Goal: Task Accomplishment & Management: Use online tool/utility

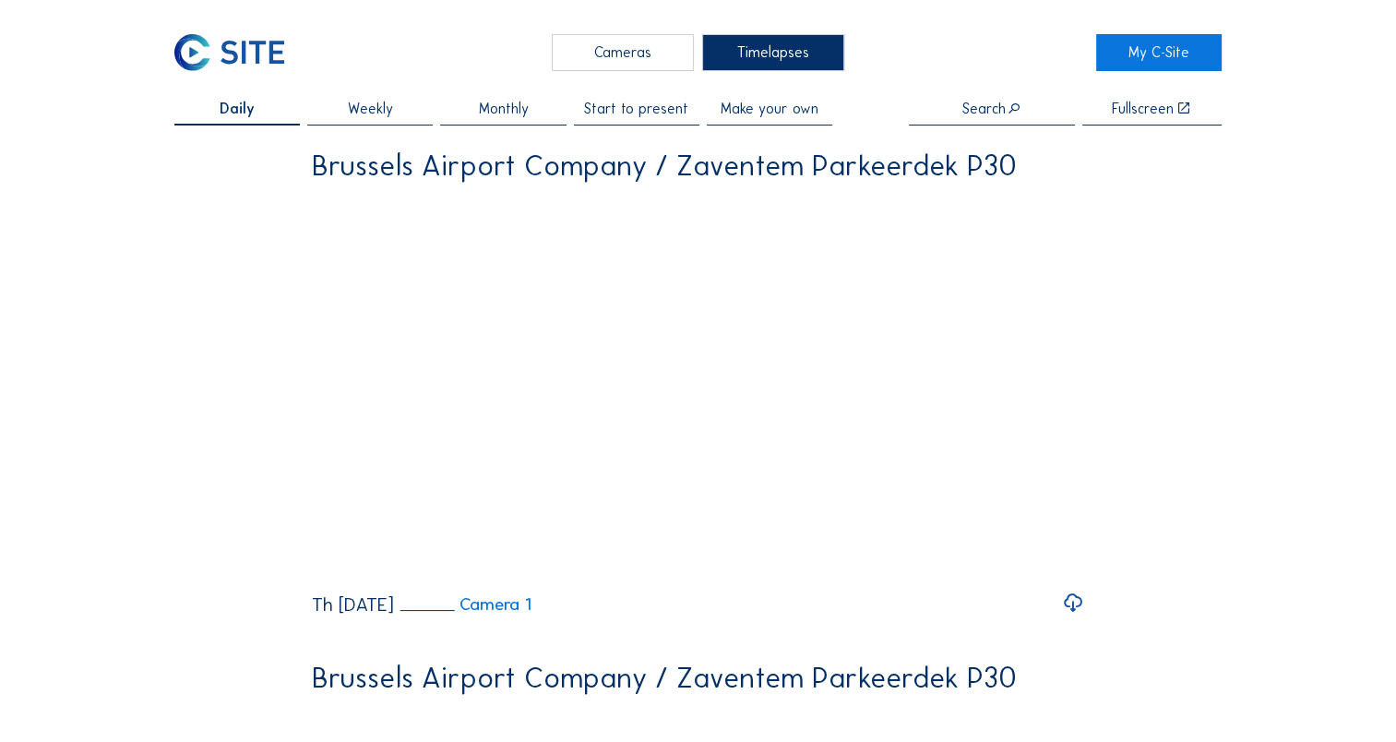
click at [764, 114] on span "Make your own" at bounding box center [770, 109] width 98 height 15
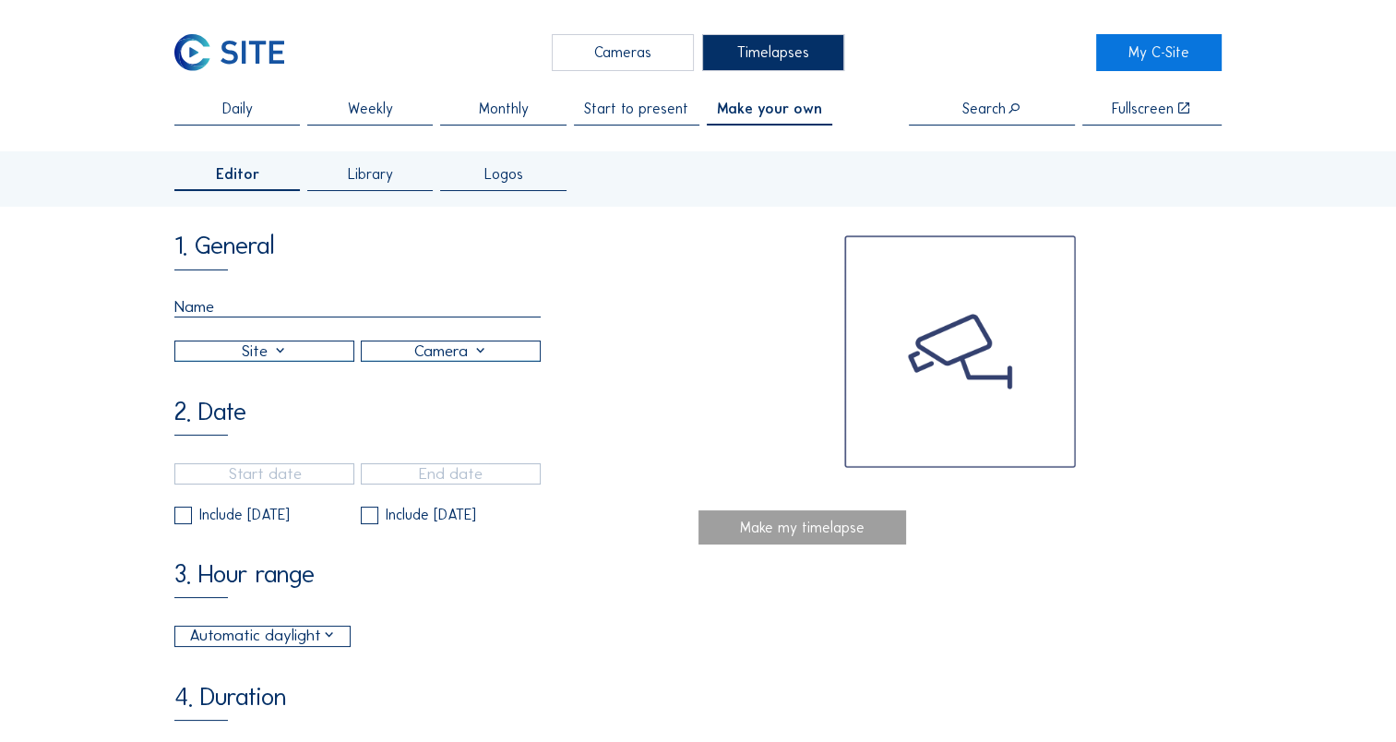
drag, startPoint x: 365, startPoint y: 179, endPoint x: 354, endPoint y: 199, distance: 22.7
click at [365, 179] on span "Library" at bounding box center [370, 174] width 45 height 15
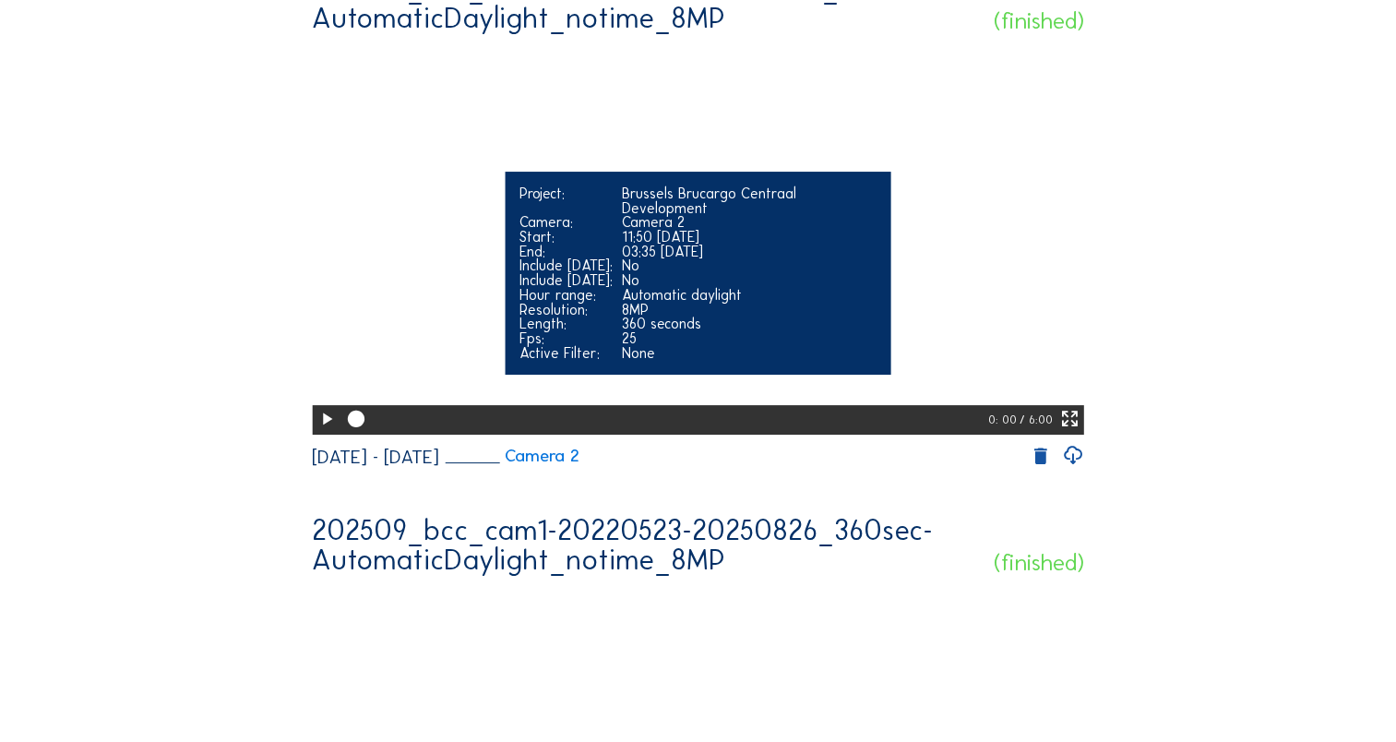
scroll to position [277, 0]
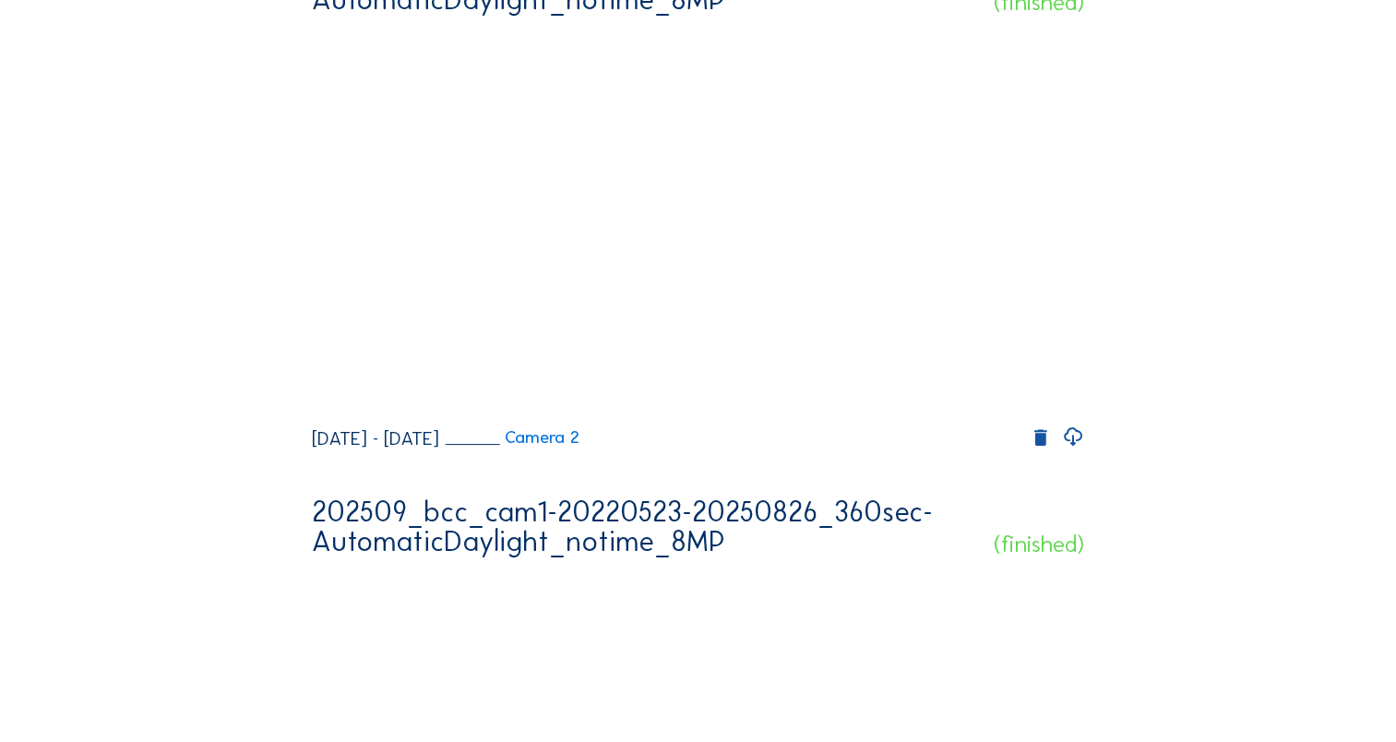
click at [1082, 450] on icon at bounding box center [1073, 437] width 22 height 26
drag, startPoint x: 627, startPoint y: 151, endPoint x: 247, endPoint y: 107, distance: 381.8
click at [1076, 450] on icon at bounding box center [1073, 437] width 22 height 26
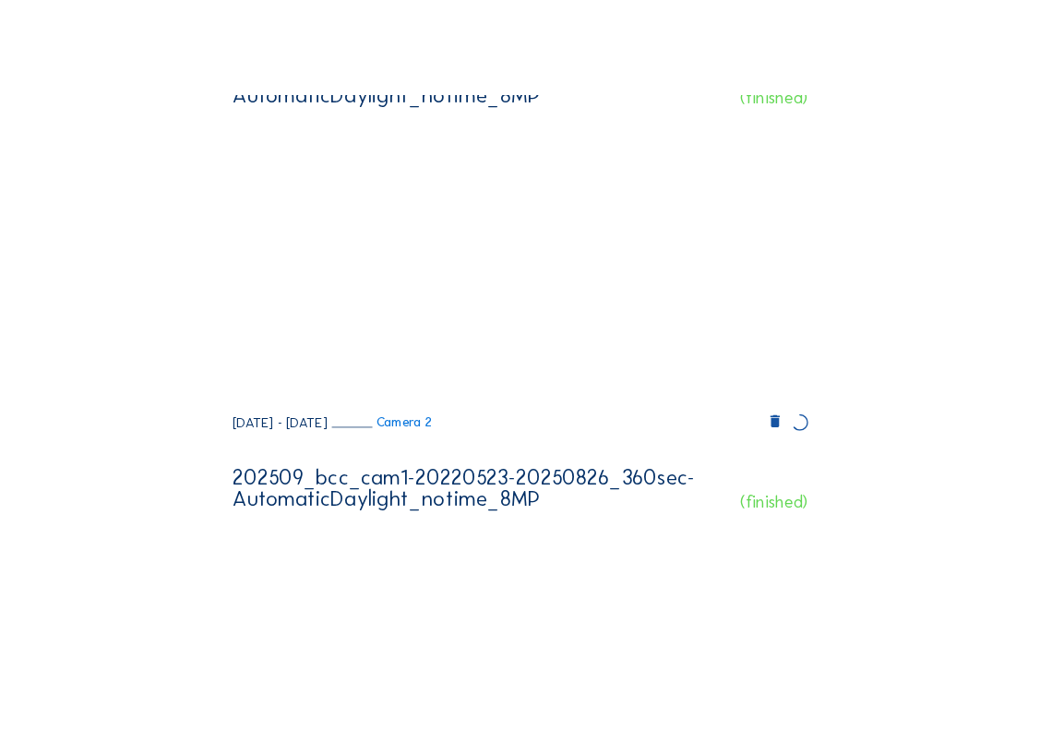
scroll to position [274, 0]
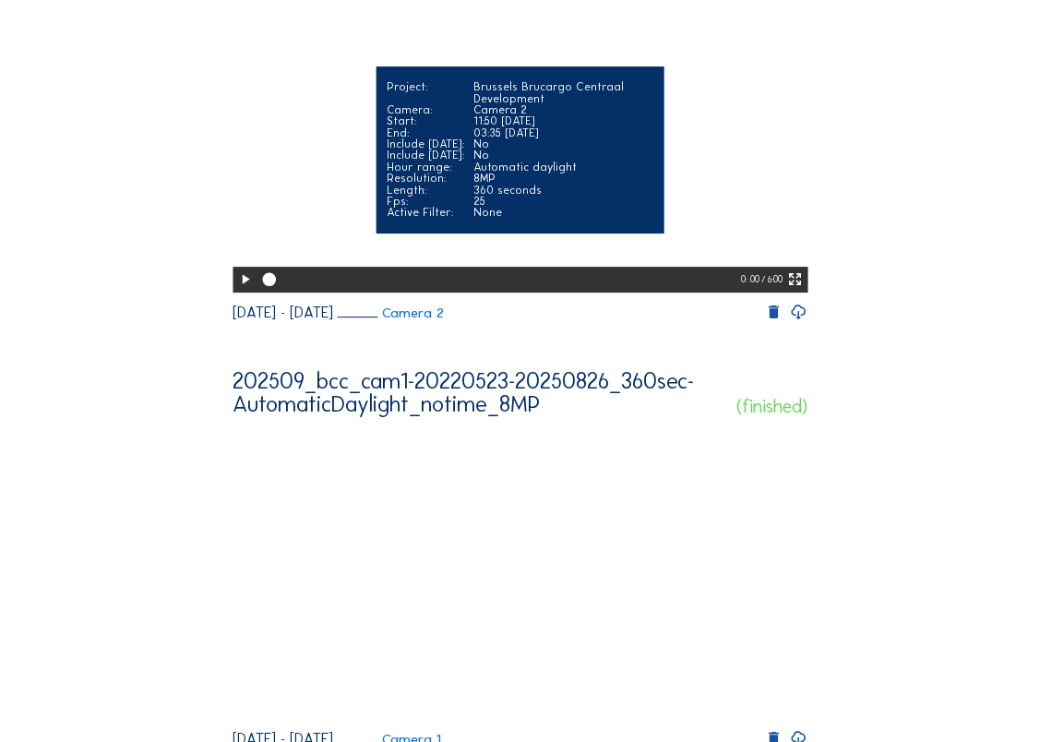
click at [550, 100] on video "Your browser does not support the video tag." at bounding box center [520, 147] width 575 height 288
click at [312, 201] on video "Your browser does not support the video tag." at bounding box center [520, 147] width 575 height 288
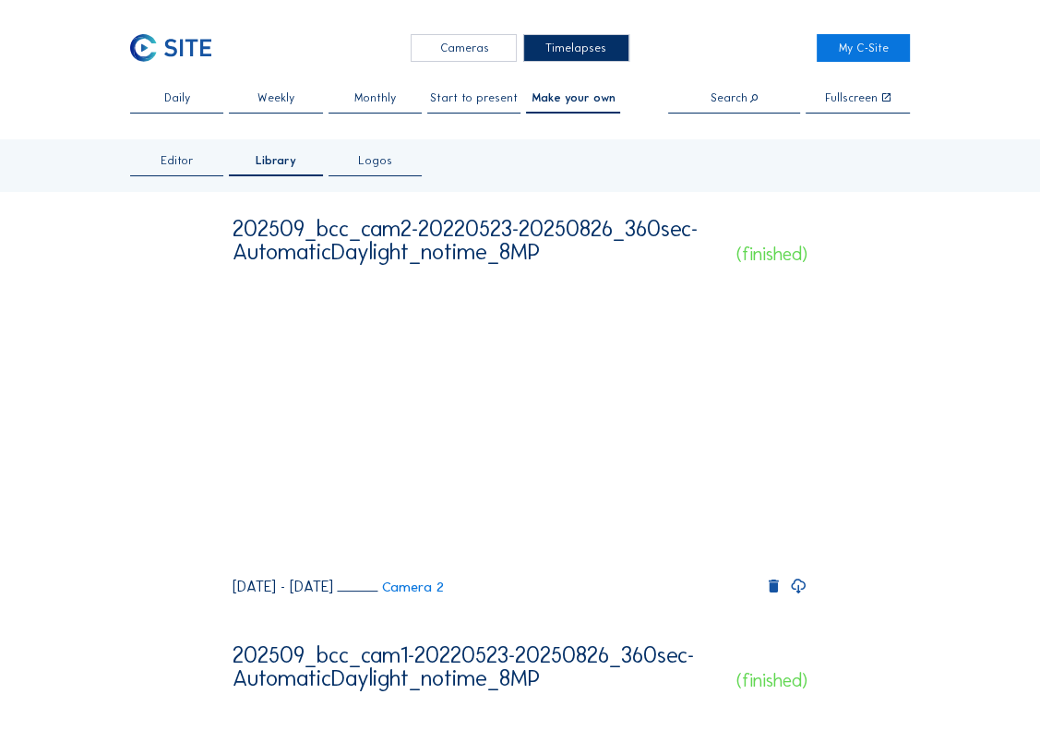
scroll to position [0, 0]
drag, startPoint x: 542, startPoint y: 258, endPoint x: 228, endPoint y: 231, distance: 315.0
copy div "202509_bcc_cam2-20220523-20250826_360sec-AutomaticDaylight_notime_8MP"
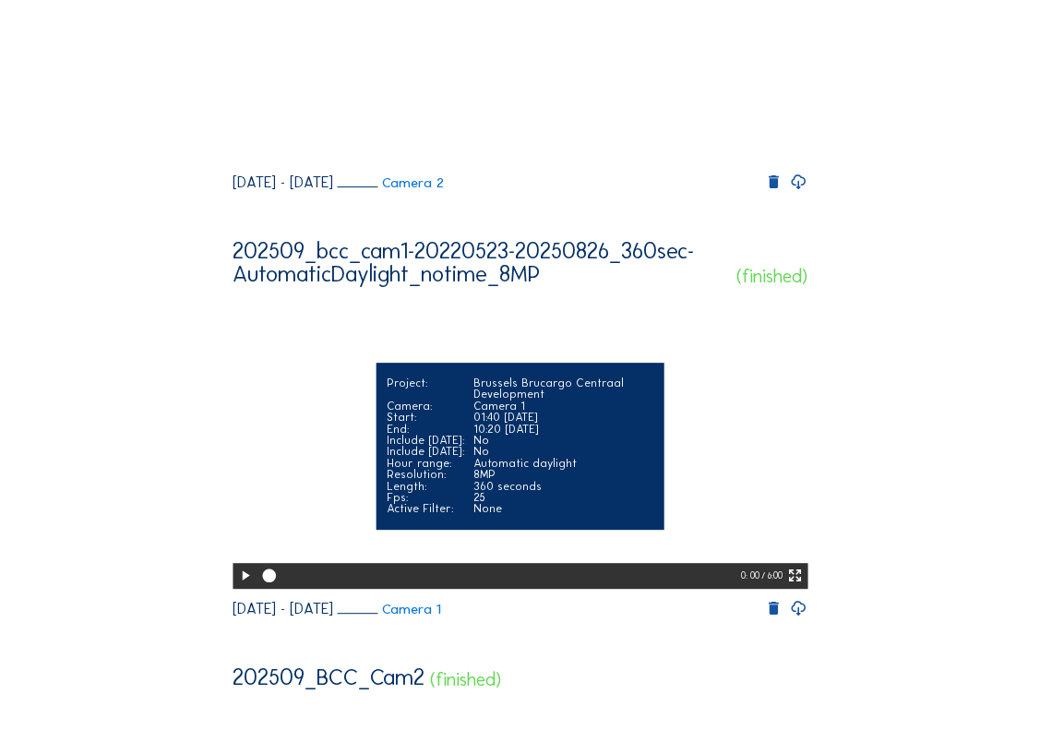
scroll to position [461, 0]
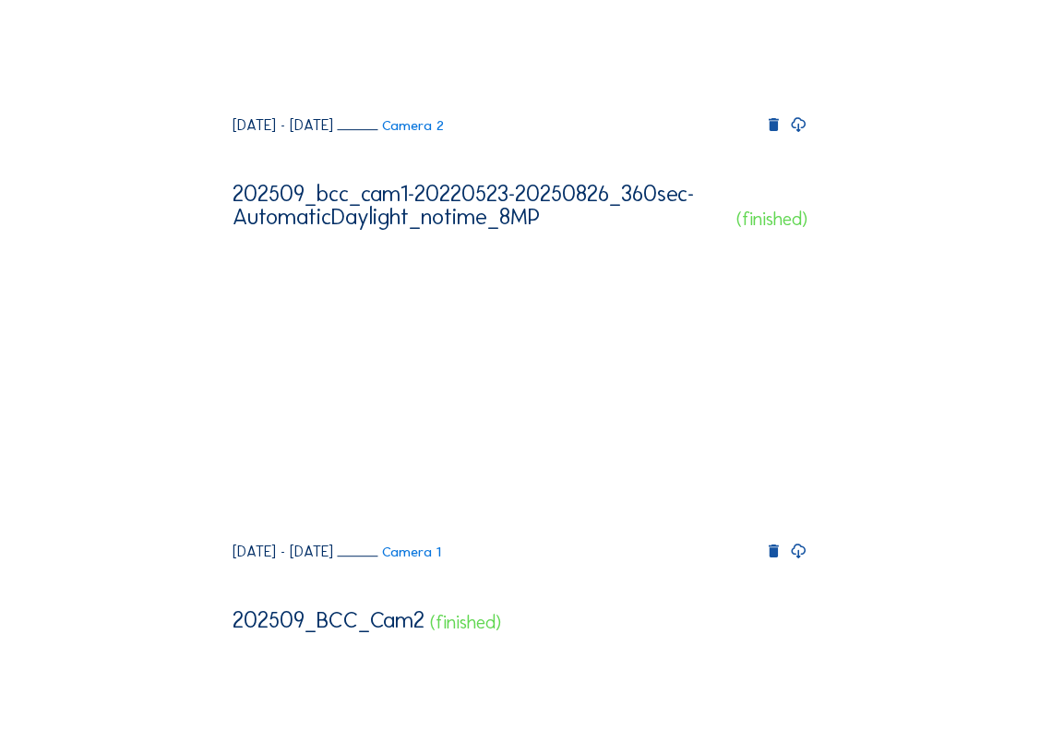
drag, startPoint x: 643, startPoint y: 364, endPoint x: 836, endPoint y: 314, distance: 199.2
drag, startPoint x: 563, startPoint y: 268, endPoint x: 228, endPoint y: 237, distance: 336.4
copy div "202509_bcc_cam1-20220523-20250826_360sec-AutomaticDaylight_notime_8MP"
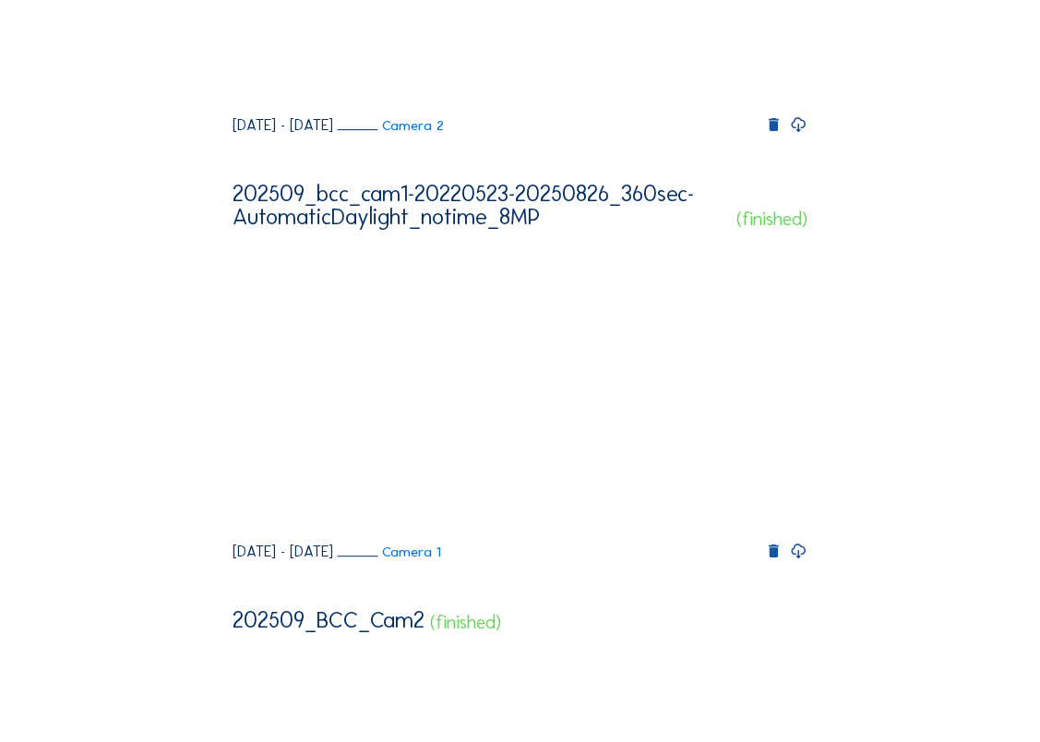
scroll to position [0, 0]
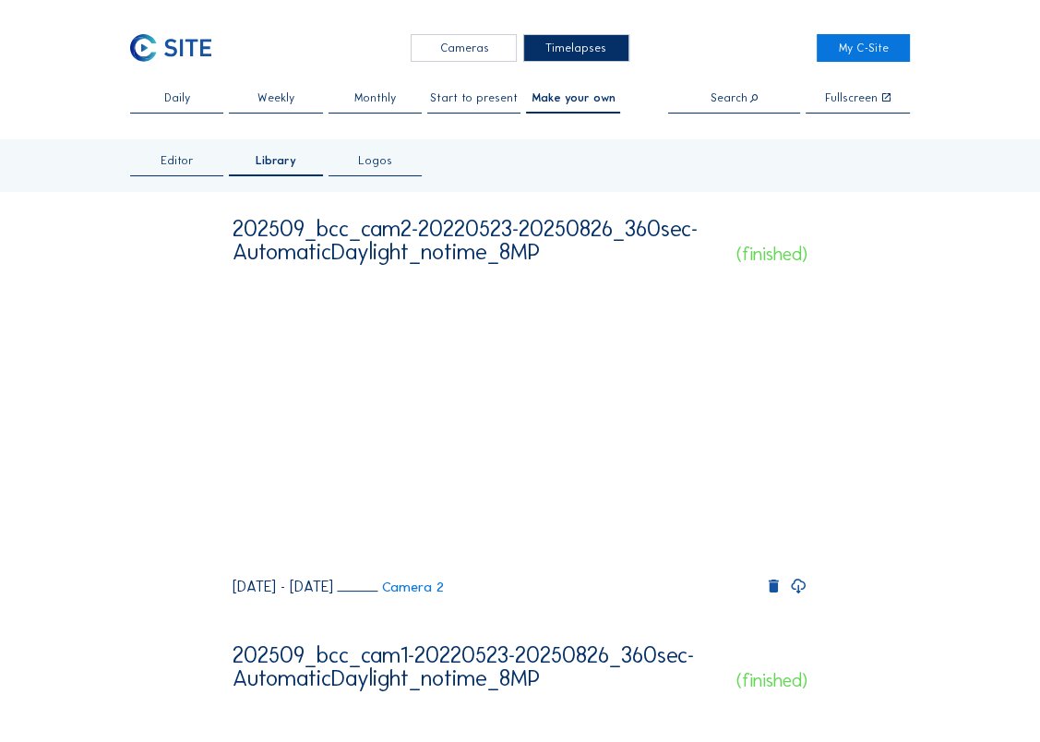
click at [190, 162] on span "Editor" at bounding box center [177, 160] width 33 height 11
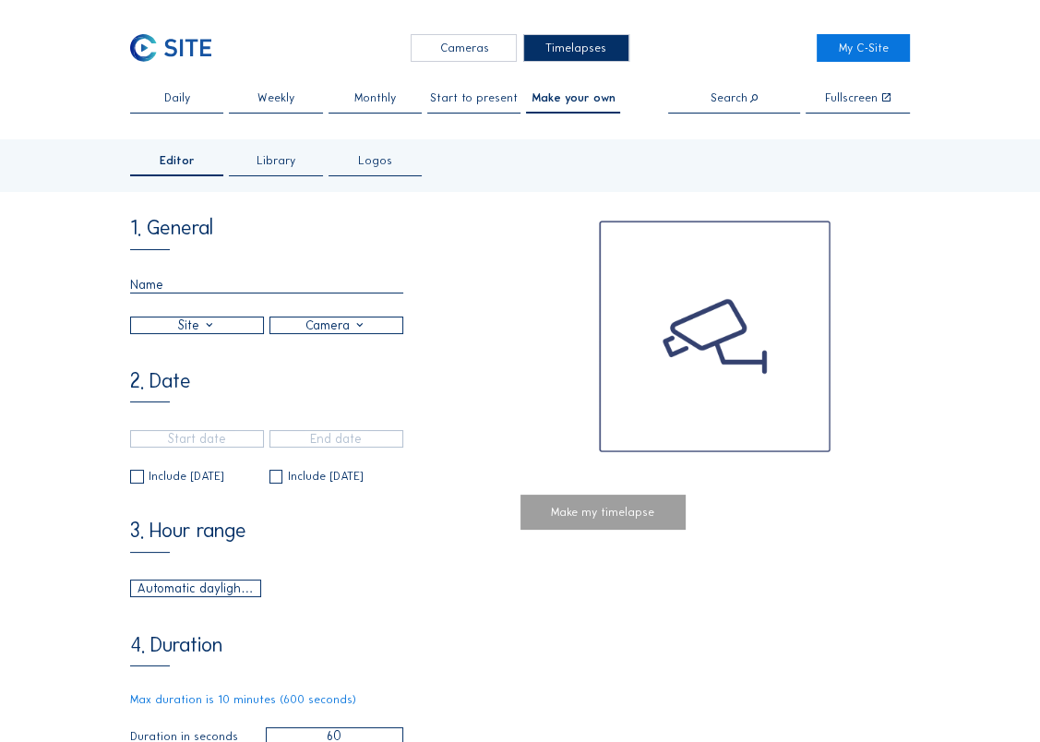
click at [217, 292] on input "text" at bounding box center [266, 285] width 273 height 17
click at [149, 332] on div at bounding box center [197, 325] width 132 height 16
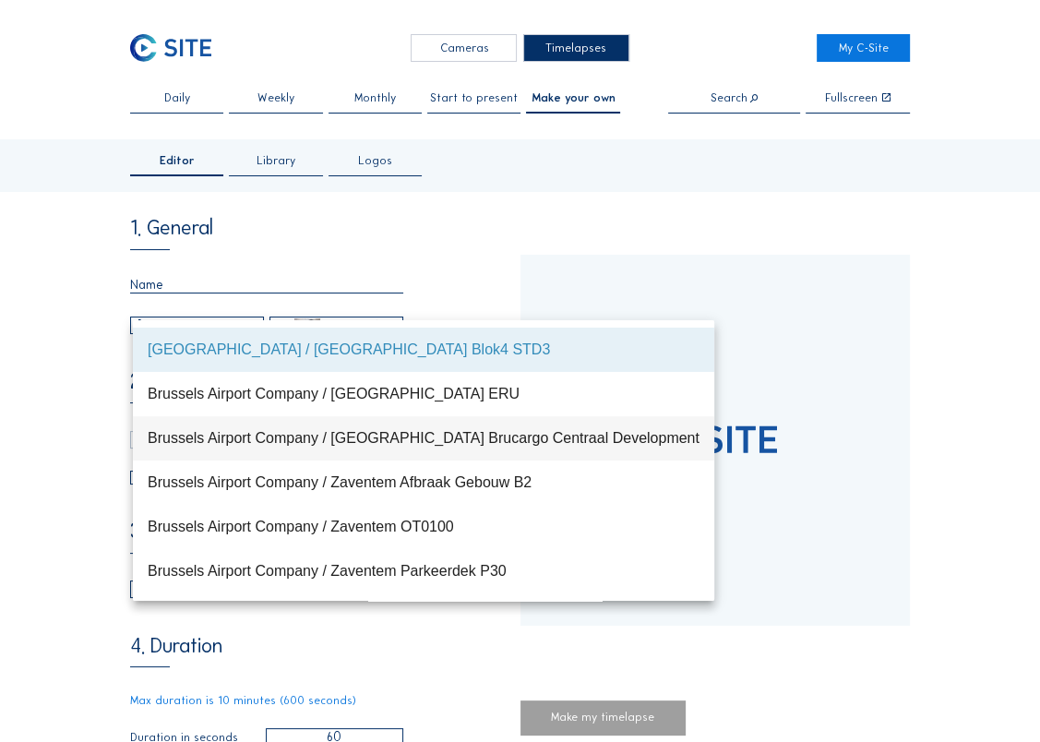
click at [209, 448] on div "Brussels Airport Company / Brussels Brucargo Centraal Development" at bounding box center [424, 438] width 552 height 40
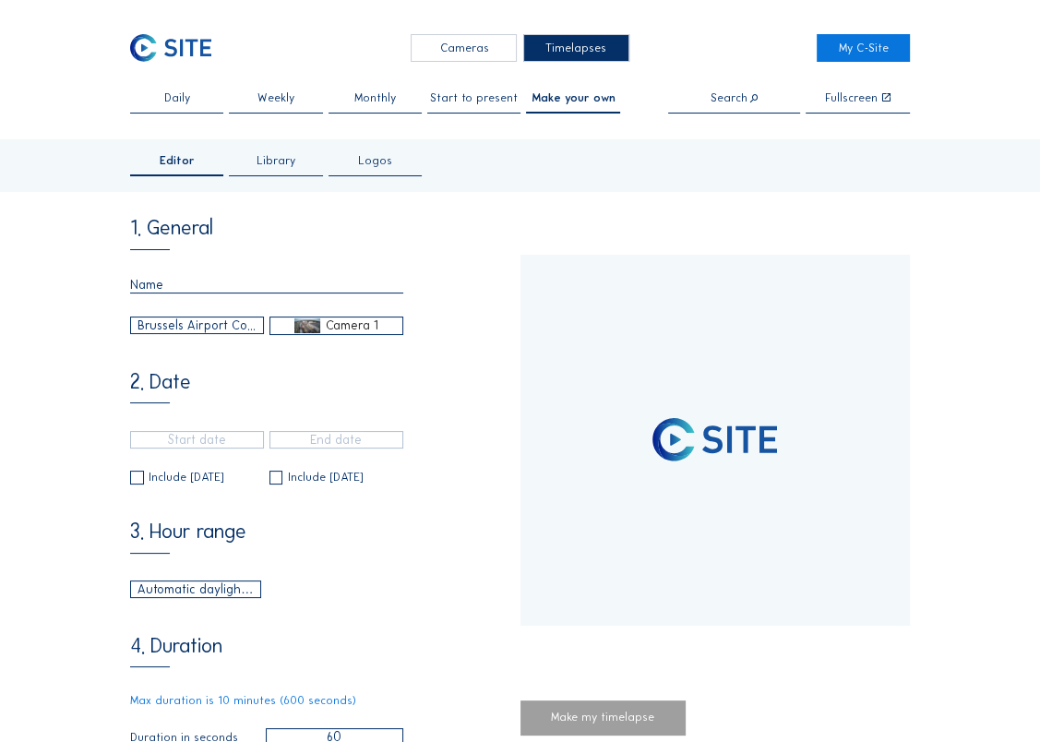
type input "11/07/2020 19:00"
type input "03/10/2022 15:00"
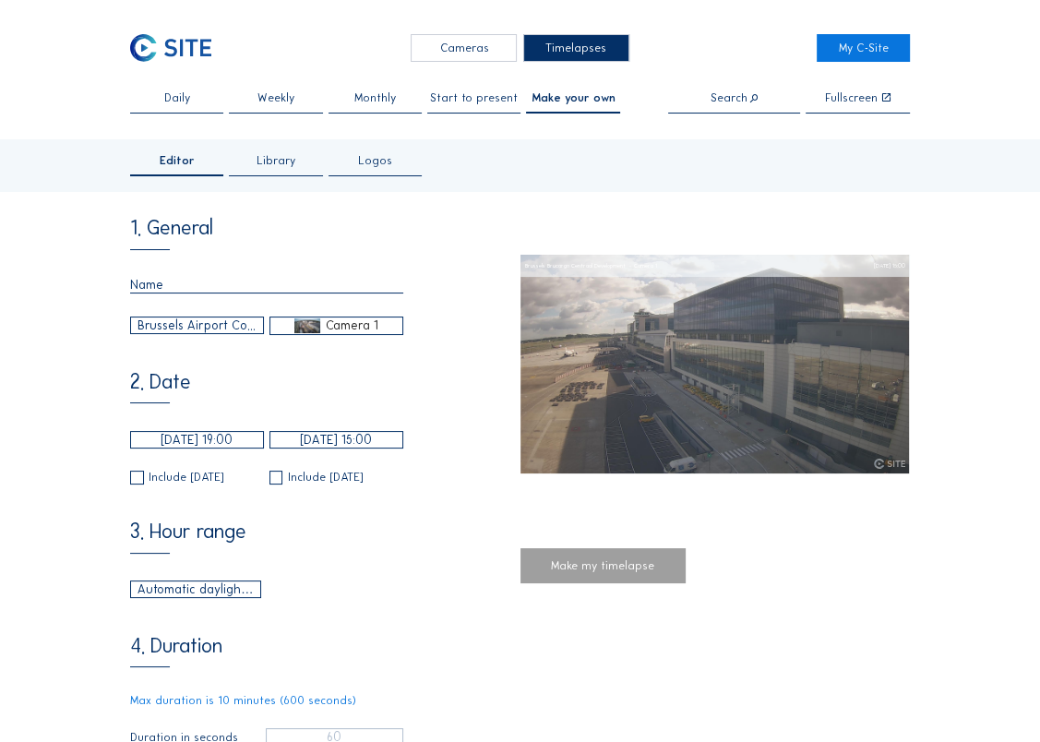
type input "23/05/2022 13:40"
type input "26/08/2025 10:20"
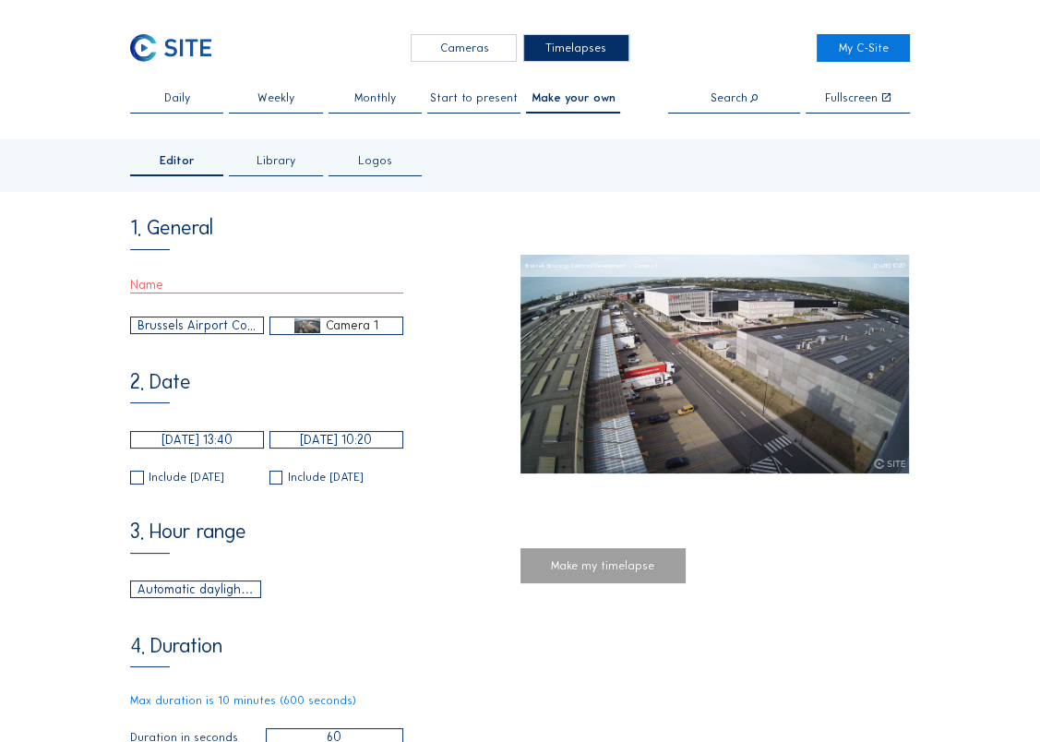
click at [296, 288] on input "text" at bounding box center [266, 285] width 273 height 17
paste input "202509_bcc_cam1-20220523-20250826_360sec-AutomaticDaylight_notime_8MP"
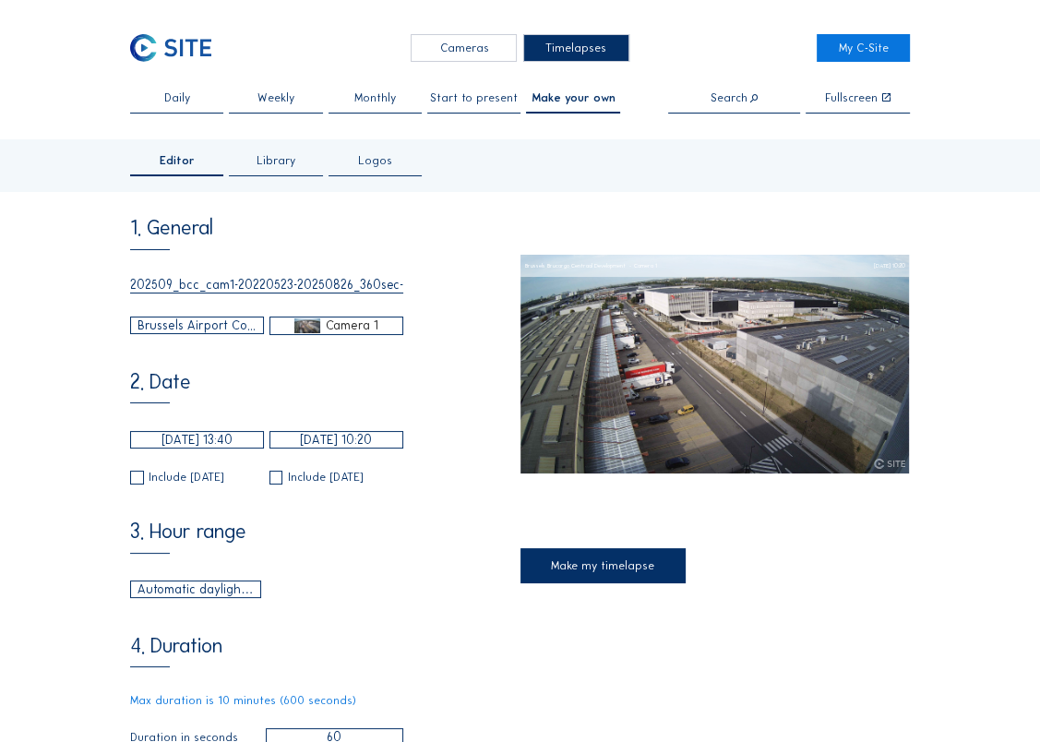
scroll to position [0, 168]
drag, startPoint x: 339, startPoint y: 288, endPoint x: 428, endPoint y: 295, distance: 89.8
click at [428, 295] on div "1. General 202509_bcc_cam1-20220523-20250826_360sec-AutomaticDaylight_notime_8M…" at bounding box center [325, 276] width 390 height 116
click at [248, 291] on input "202509_bcc_cam1-20220523-20250826_360sec-AutomaticDaylight_notime_8MP" at bounding box center [266, 285] width 273 height 17
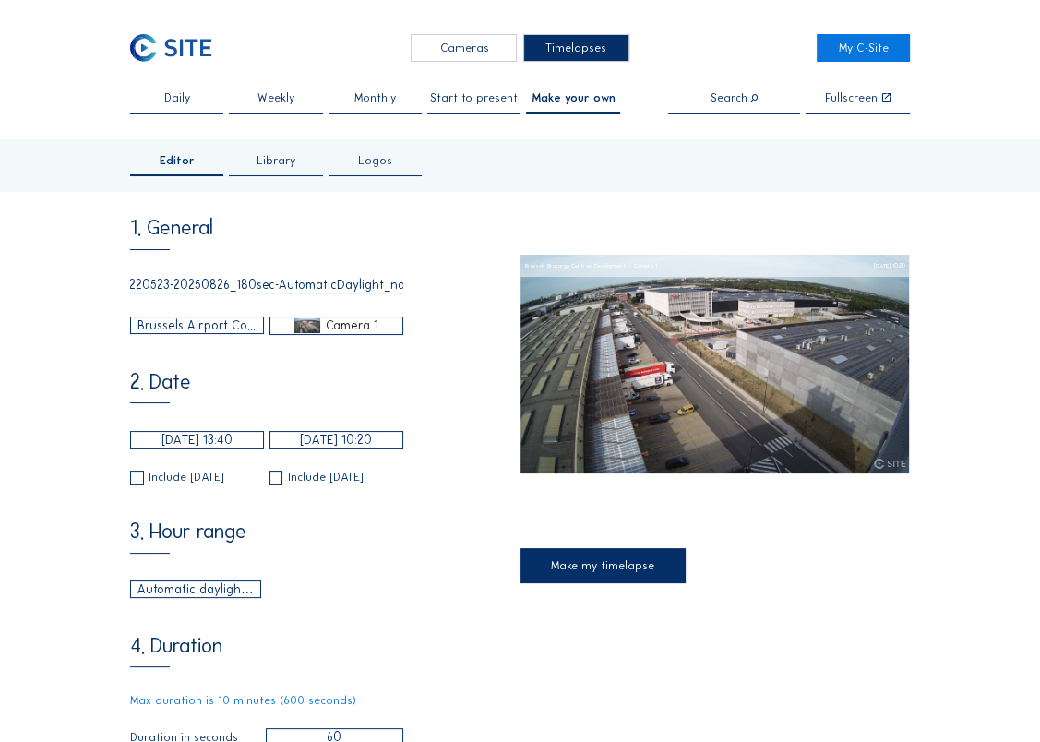
scroll to position [0, 166]
drag, startPoint x: 375, startPoint y: 290, endPoint x: 526, endPoint y: 307, distance: 152.4
click at [529, 304] on div "1. General 202509_bcc_cam1-20220523-20250826_180sec-AutomaticDaylight_notime_8M…" at bounding box center [520, 641] width 780 height 847
click at [373, 283] on input "202509_bcc_cam1-20220523-20250826_180sec-AutomaticDaylight_notime_8MP" at bounding box center [266, 285] width 273 height 17
click at [371, 285] on input "202509_bcc_cam1-20220523-20250826_180sec-AutomaticDaylight_notime_8MP" at bounding box center [266, 285] width 273 height 17
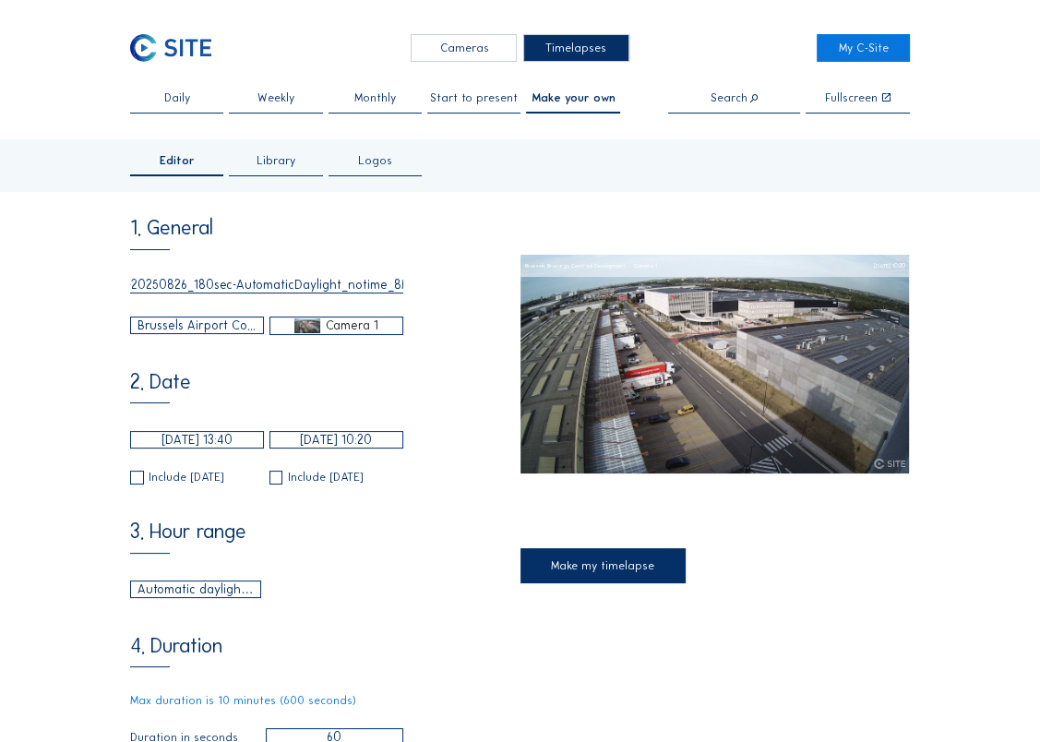
click at [392, 291] on input "202509_bcc_cam1-20220523-20250826_180sec-AutomaticDaylight_notime_8MP" at bounding box center [266, 285] width 273 height 17
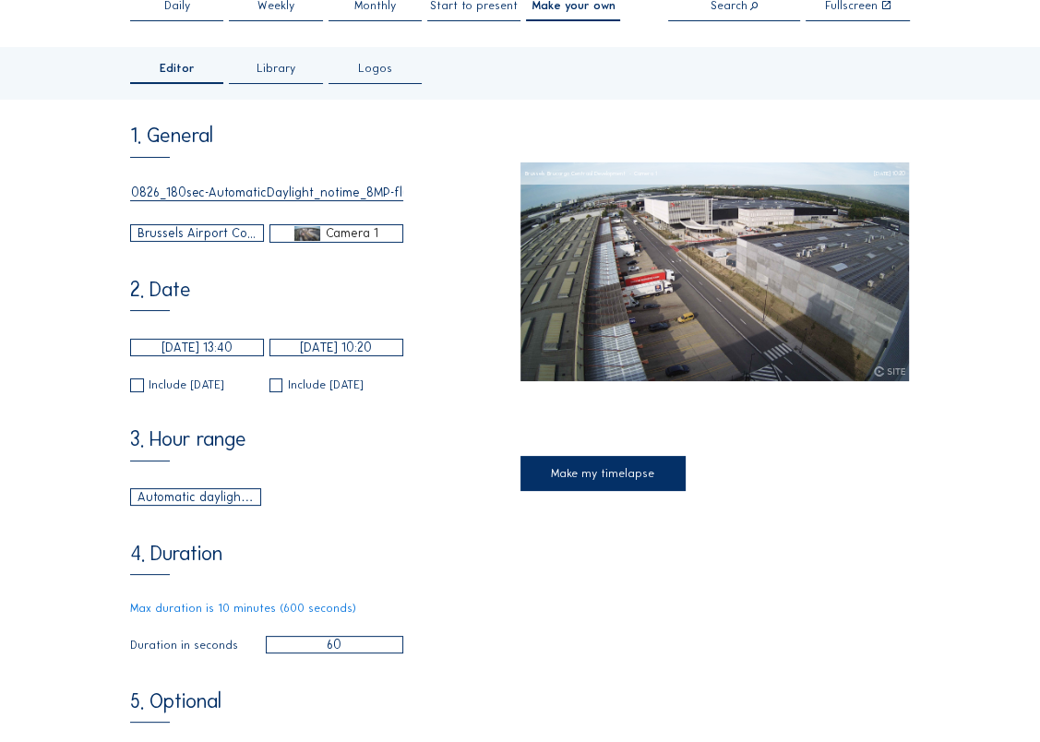
type input "202509_bcc_cam1-20220523-20250826_180sec-AutomaticDaylight_notime_8MP-fluid"
click at [320, 653] on input "60" at bounding box center [334, 645] width 137 height 18
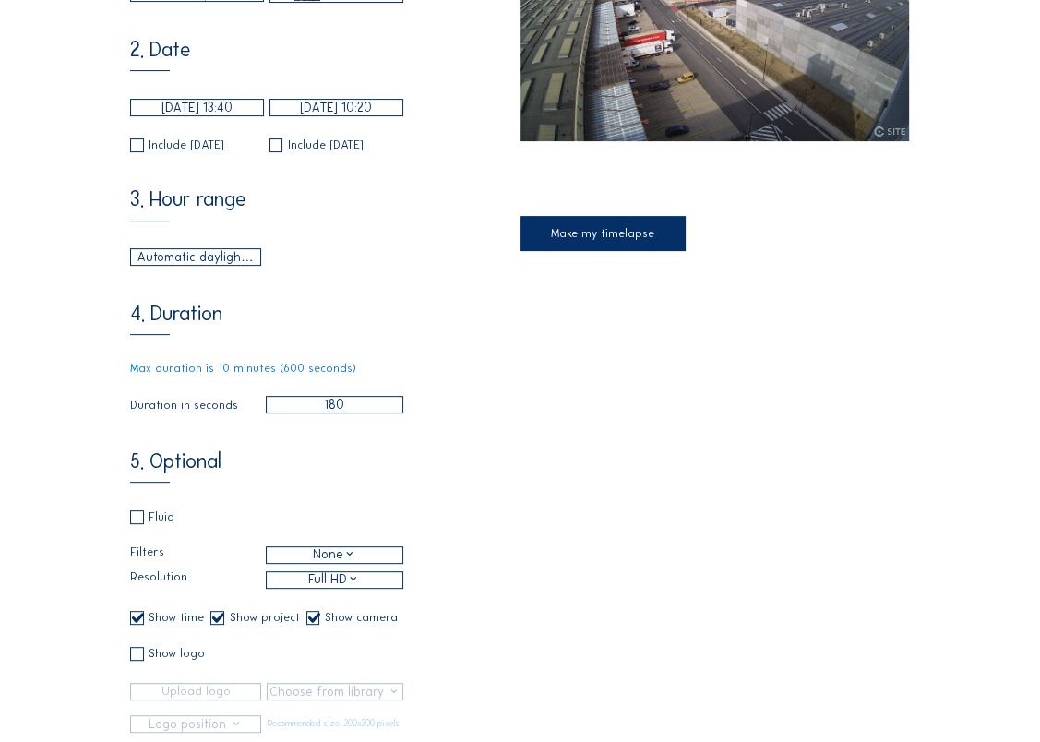
scroll to position [369, 0]
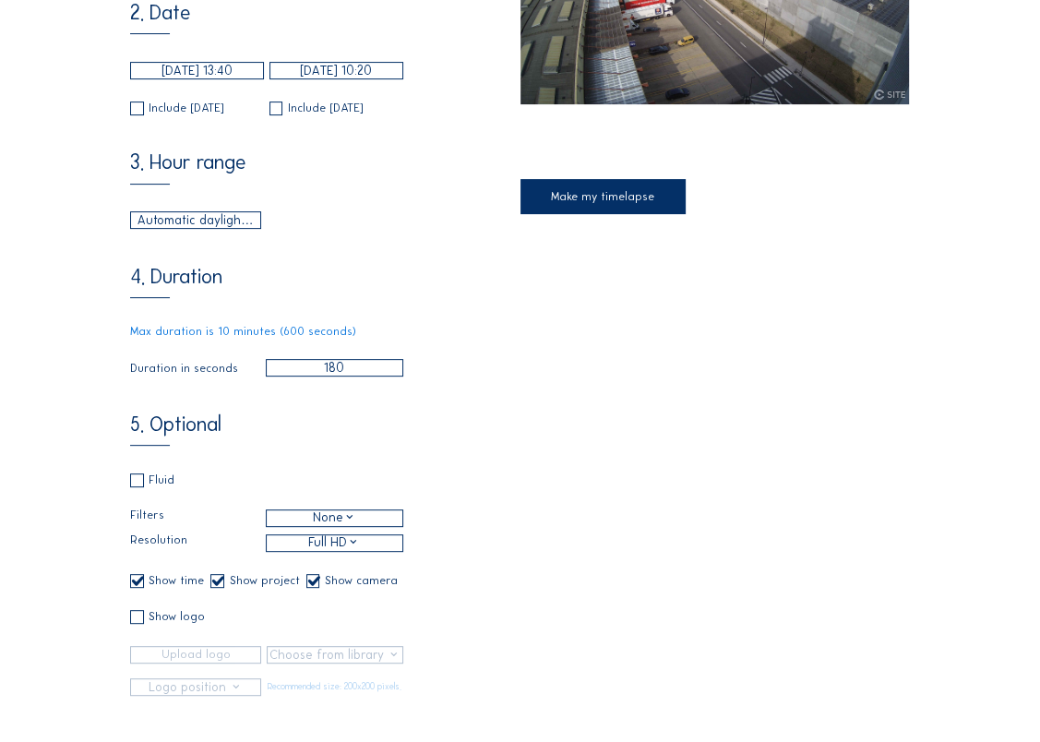
type input "180"
click at [140, 587] on input "checkbox" at bounding box center [136, 581] width 12 height 12
checkbox input "false"
click at [220, 587] on input "checkbox" at bounding box center [216, 581] width 12 height 12
checkbox input "false"
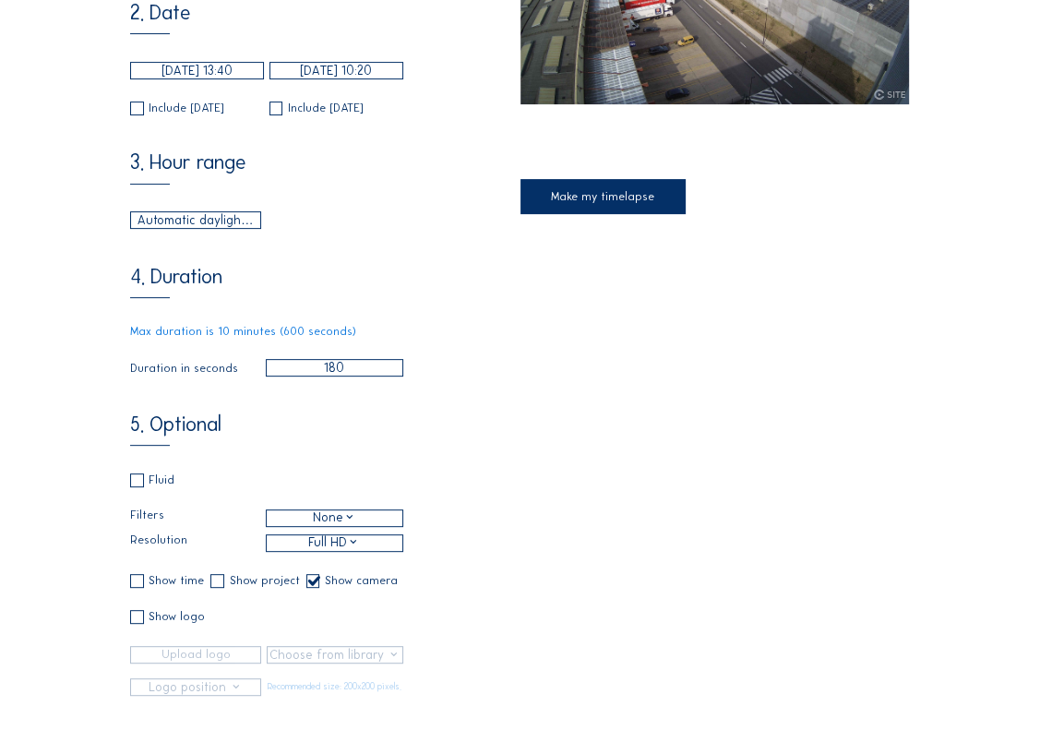
click at [318, 587] on input "checkbox" at bounding box center [312, 581] width 12 height 12
checkbox input "false"
click at [319, 552] on div "Full HD" at bounding box center [334, 542] width 52 height 18
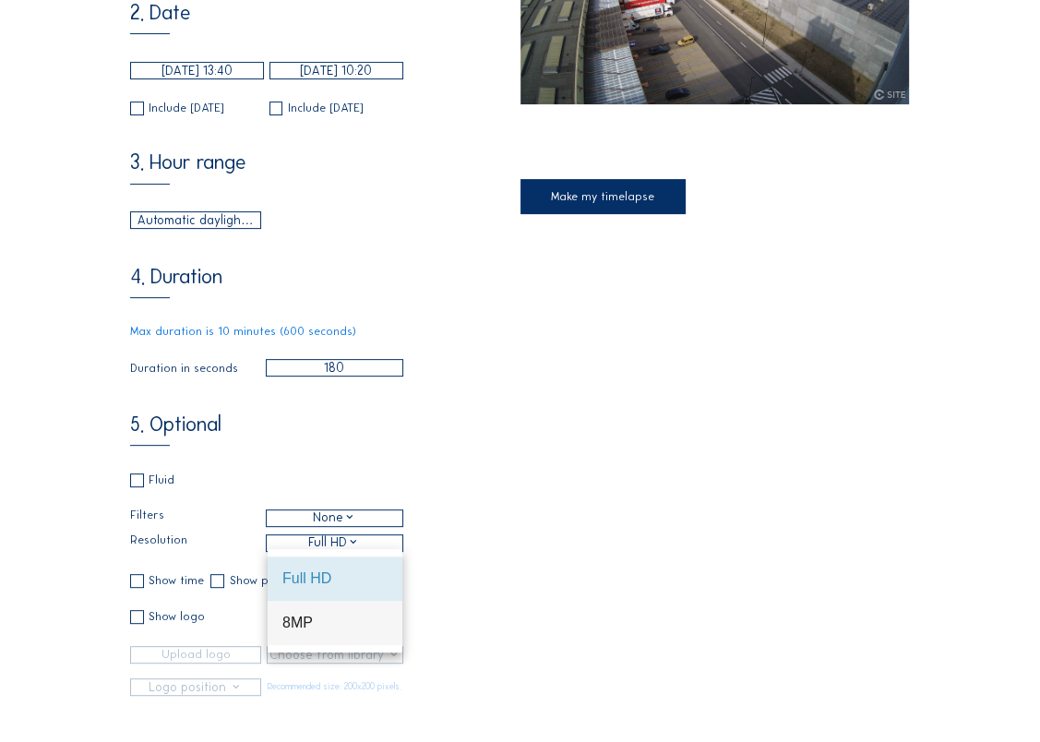
click at [316, 619] on div "8MP" at bounding box center [334, 623] width 105 height 18
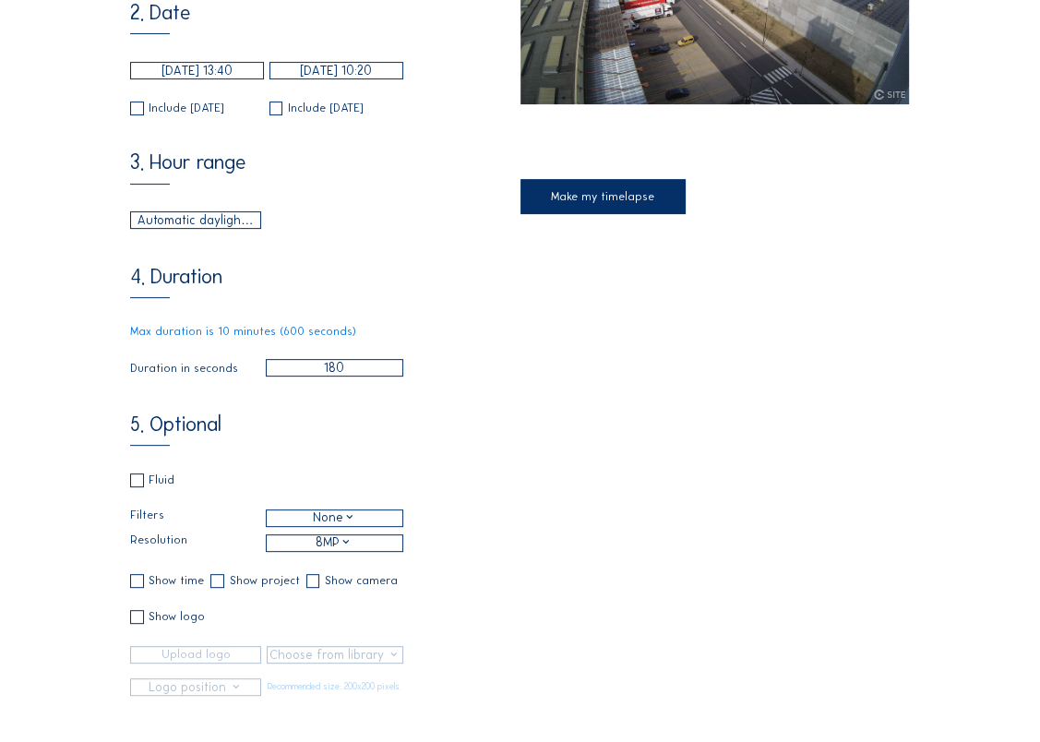
click at [138, 486] on input "checkbox" at bounding box center [136, 480] width 12 height 12
checkbox input "true"
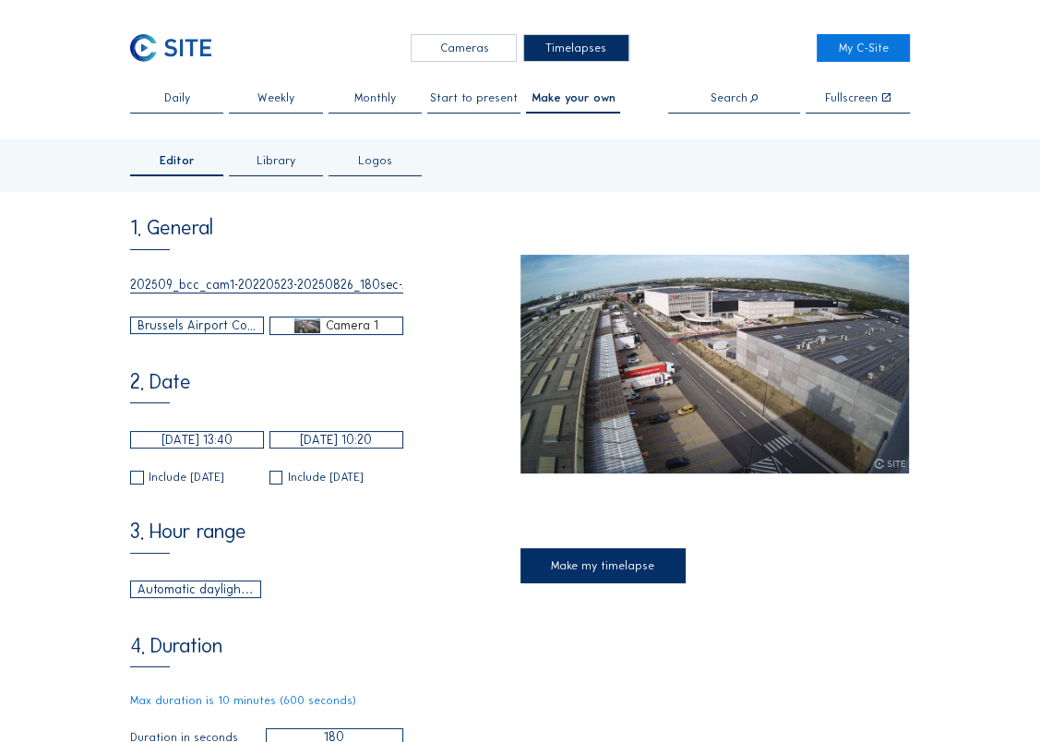
drag, startPoint x: 598, startPoint y: 565, endPoint x: 582, endPoint y: 581, distance: 22.8
click at [598, 564] on div "Make my timelapse" at bounding box center [603, 565] width 166 height 35
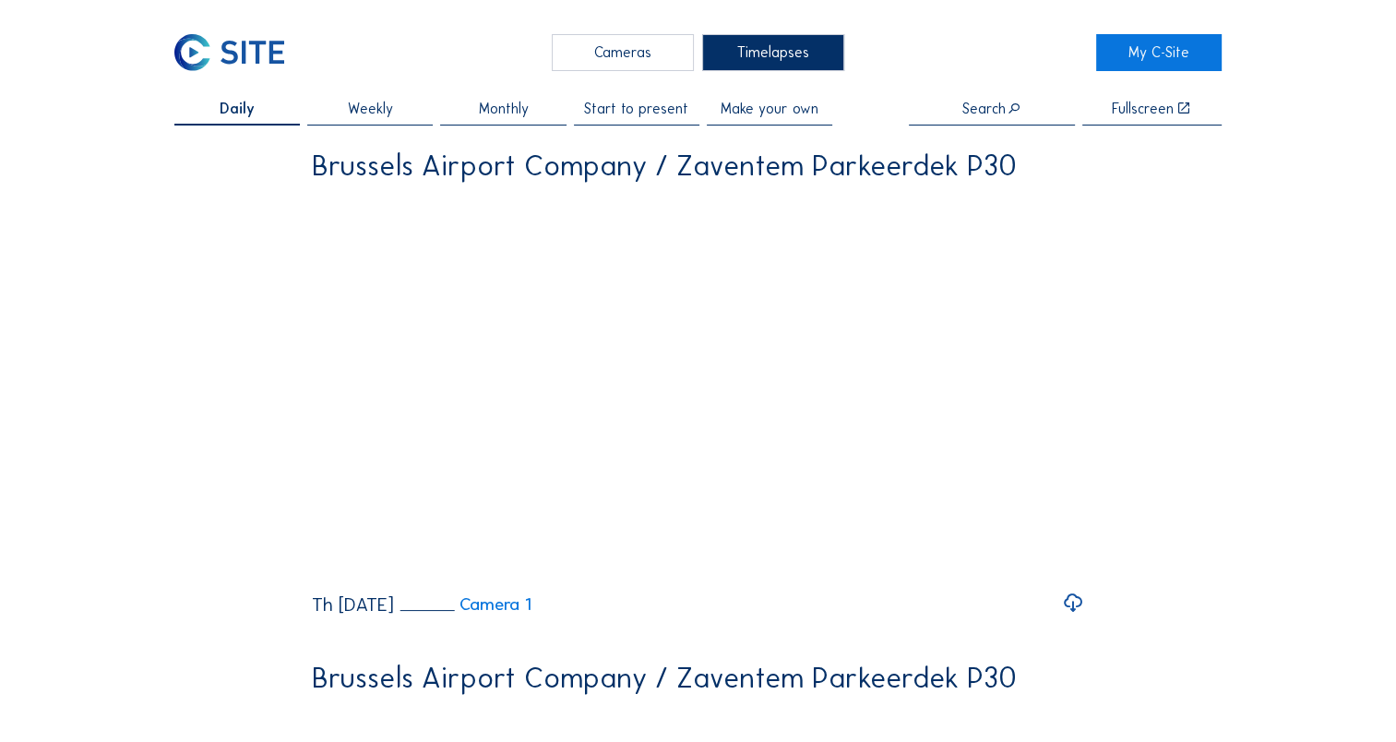
click at [744, 115] on span "Make your own" at bounding box center [770, 109] width 98 height 15
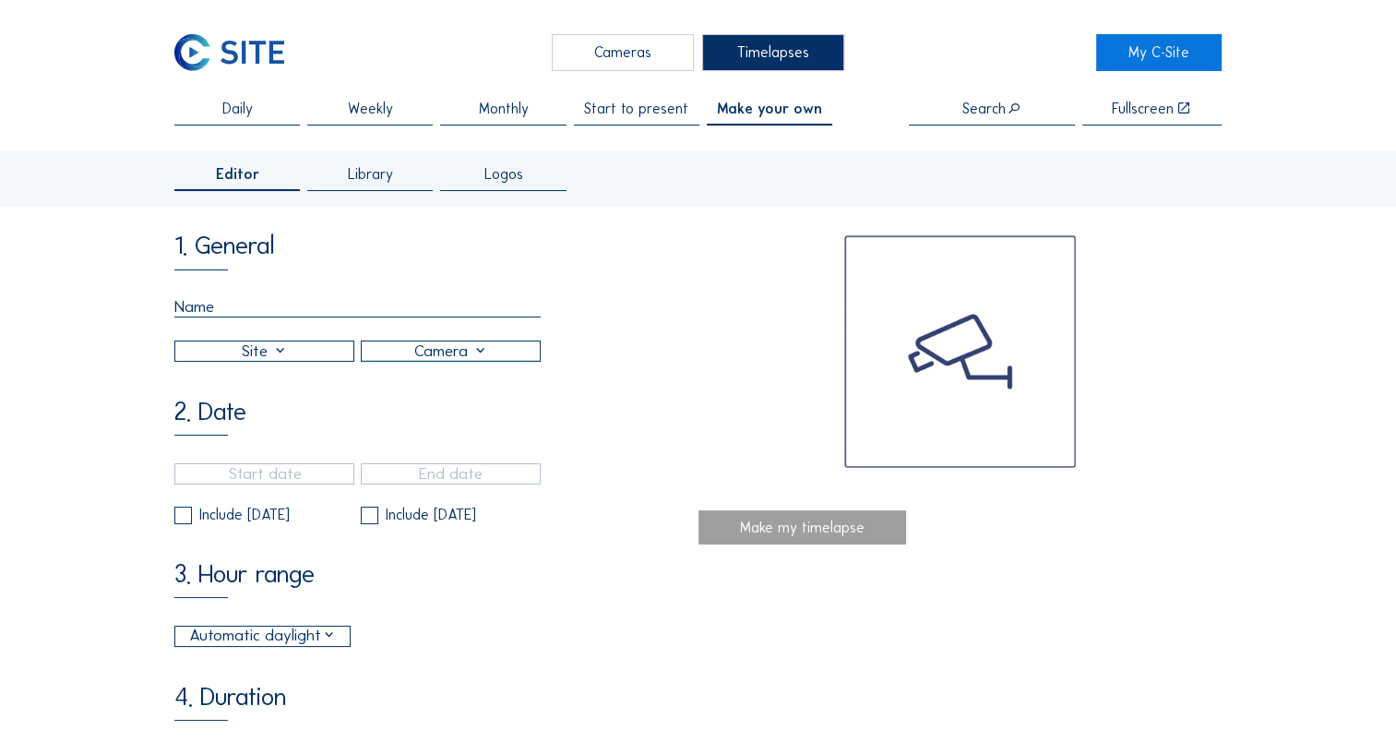
drag, startPoint x: 365, startPoint y: 177, endPoint x: 343, endPoint y: 215, distance: 43.8
click at [365, 177] on span "Library" at bounding box center [370, 174] width 45 height 15
